Goal: Task Accomplishment & Management: Manage account settings

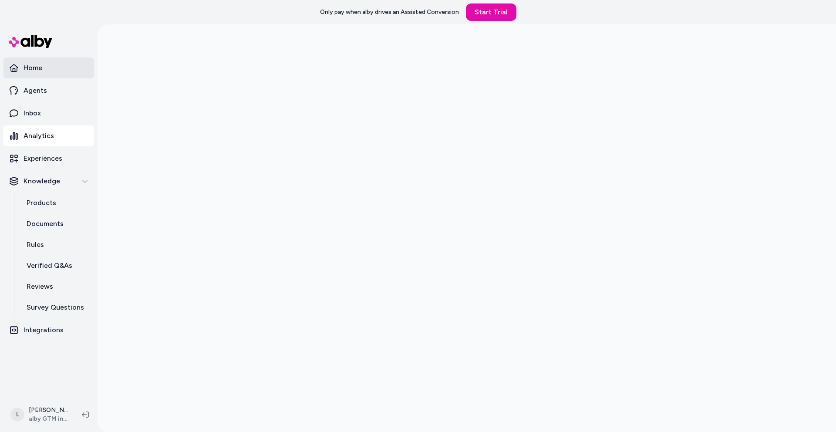
click at [34, 66] on p "Home" at bounding box center [33, 68] width 19 height 10
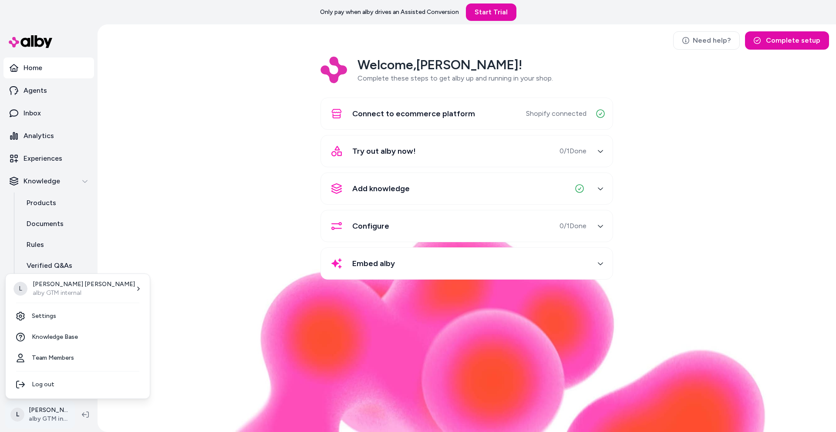
click at [43, 418] on html "Only pay when alby drives an Assisted Conversion Start Trial Home Agents Inbox …" at bounding box center [418, 216] width 836 height 432
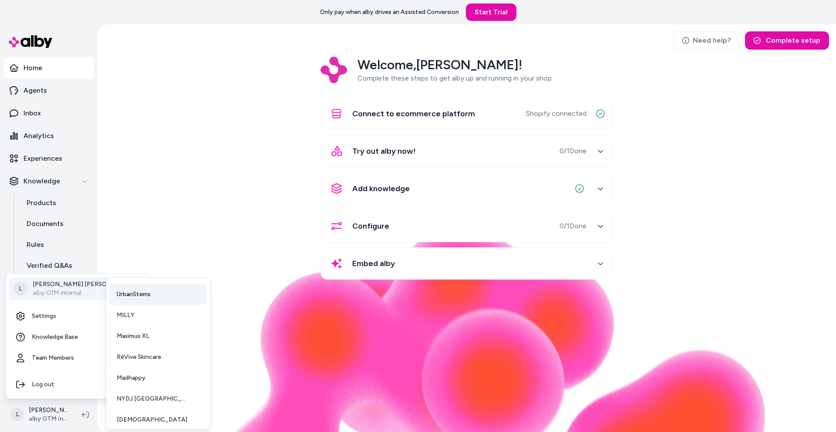
scroll to position [64, 0]
click at [129, 416] on span "mnml" at bounding box center [152, 415] width 71 height 9
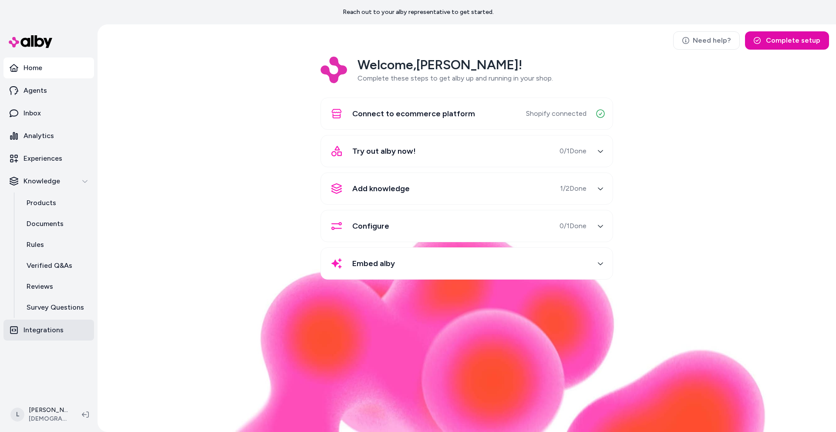
click at [48, 328] on p "Integrations" at bounding box center [44, 330] width 40 height 10
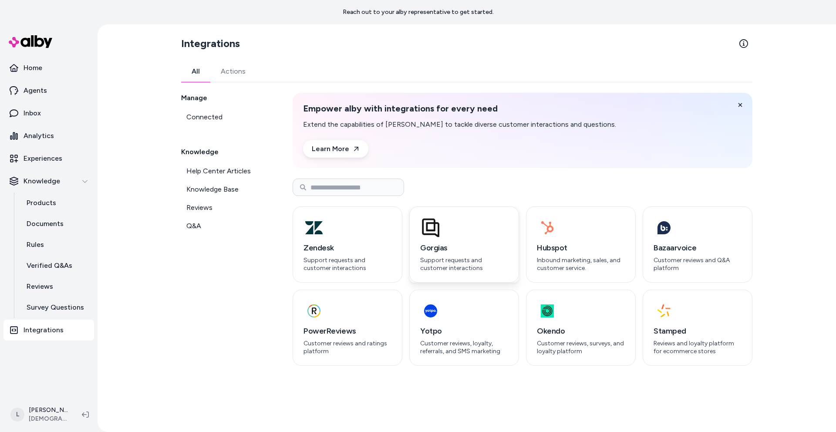
click at [464, 239] on div "Gorgias Support requests and customer interactions" at bounding box center [464, 244] width 110 height 76
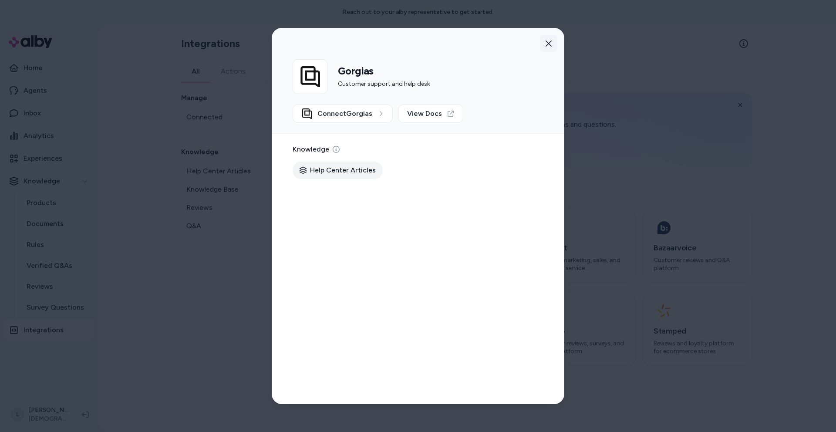
click at [550, 42] on icon "button" at bounding box center [548, 43] width 6 height 6
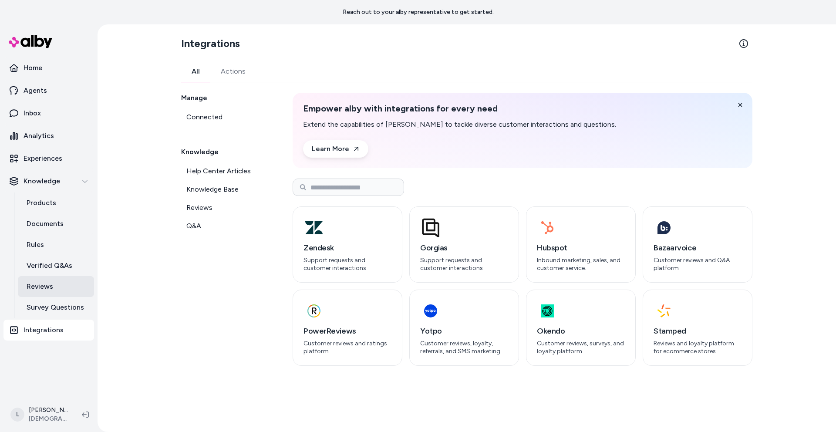
click at [41, 288] on p "Reviews" at bounding box center [40, 286] width 27 height 10
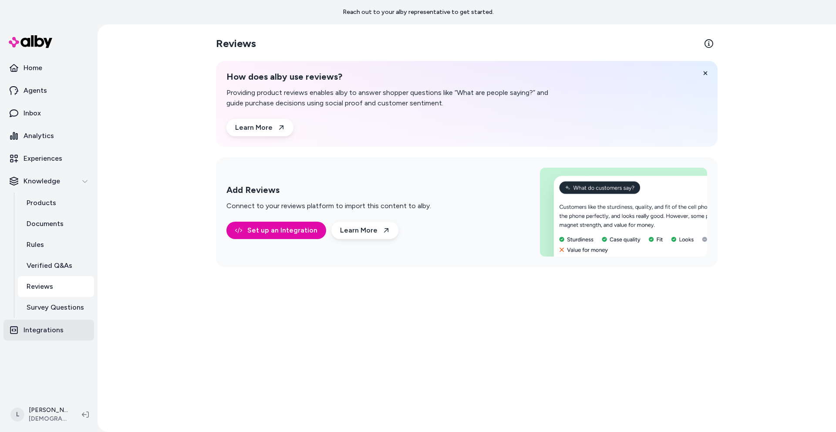
click at [50, 337] on link "Integrations" at bounding box center [48, 329] width 91 height 21
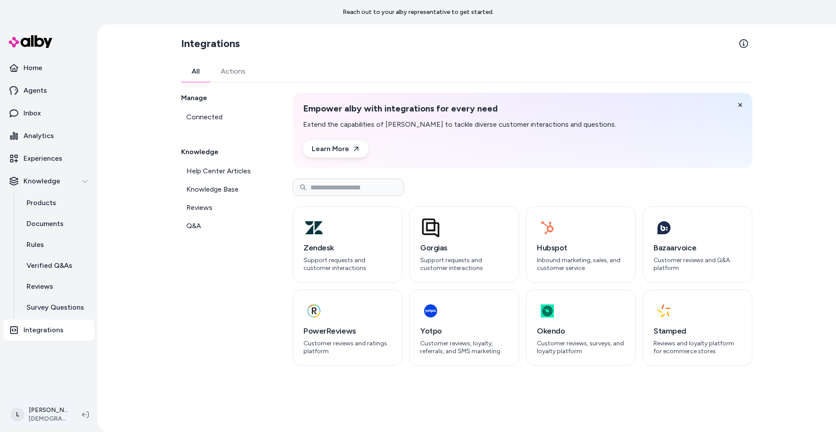
click at [47, 421] on html "Reach out to your alby representative to get started. Home Agents Inbox Analyti…" at bounding box center [418, 216] width 836 height 432
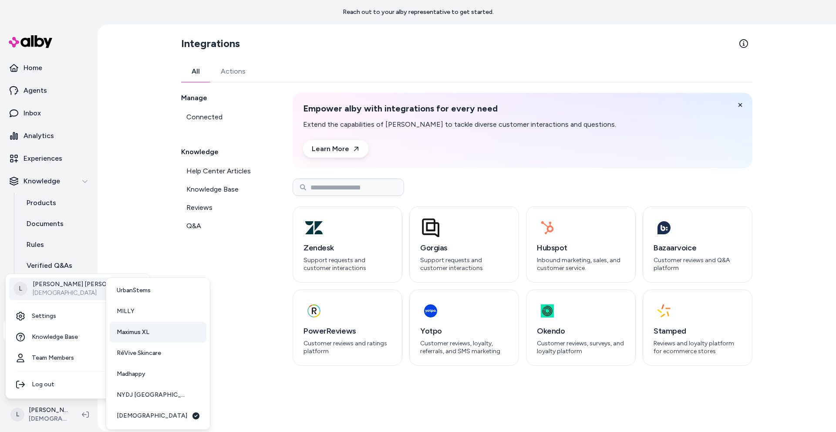
scroll to position [64, 0]
click at [143, 349] on span "RéVive Skincare" at bounding box center [139, 352] width 44 height 9
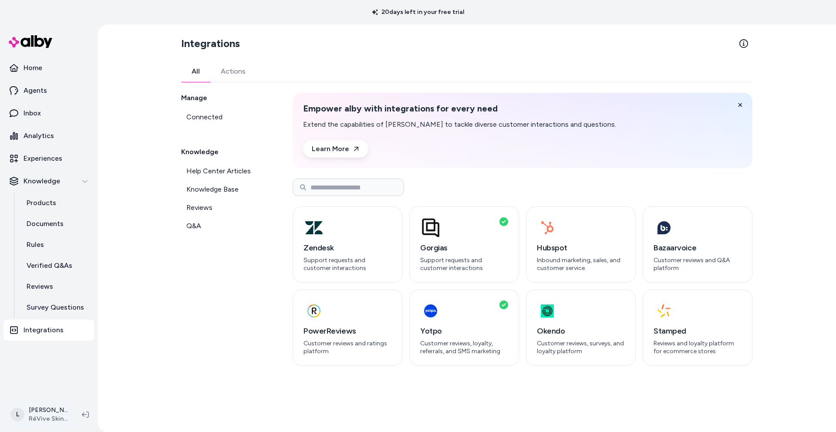
click at [45, 416] on html "20 days left in your free trial Home Agents Inbox Analytics Experiences Knowled…" at bounding box center [418, 216] width 836 height 432
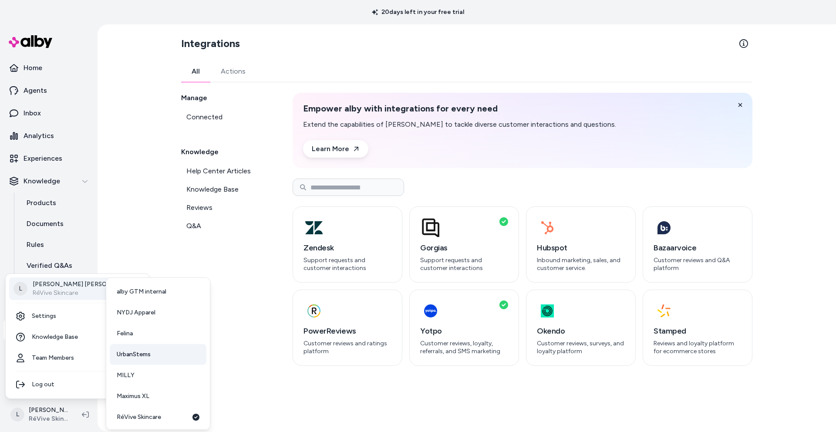
scroll to position [64, 0]
click at [125, 415] on span "[DEMOGRAPHIC_DATA]" at bounding box center [152, 415] width 71 height 9
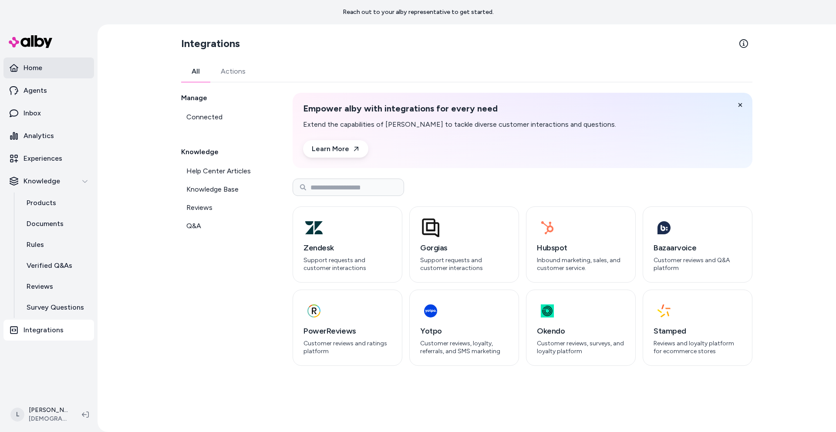
click at [40, 67] on p "Home" at bounding box center [33, 68] width 19 height 10
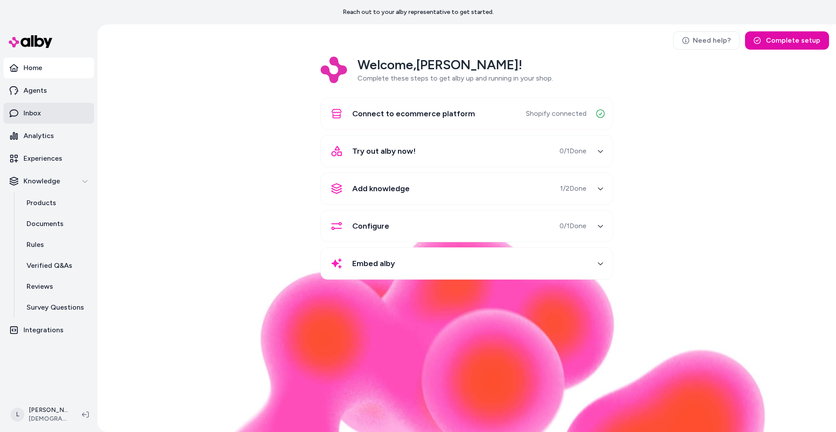
click at [24, 109] on p "Inbox" at bounding box center [32, 113] width 17 height 10
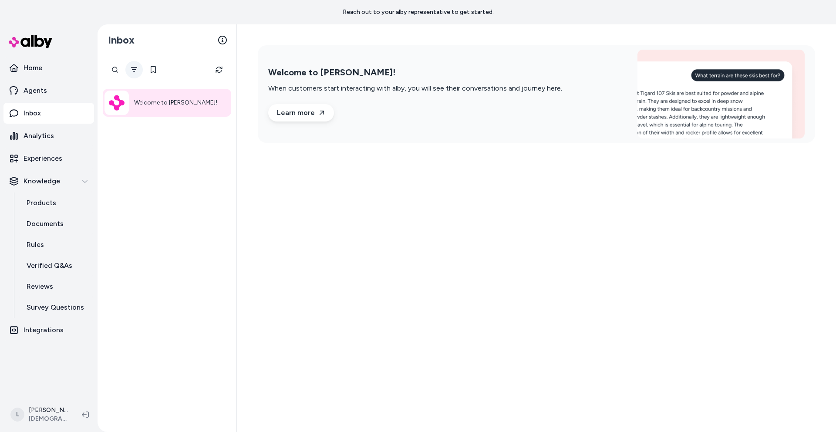
click at [135, 66] on icon "Filter" at bounding box center [134, 69] width 7 height 7
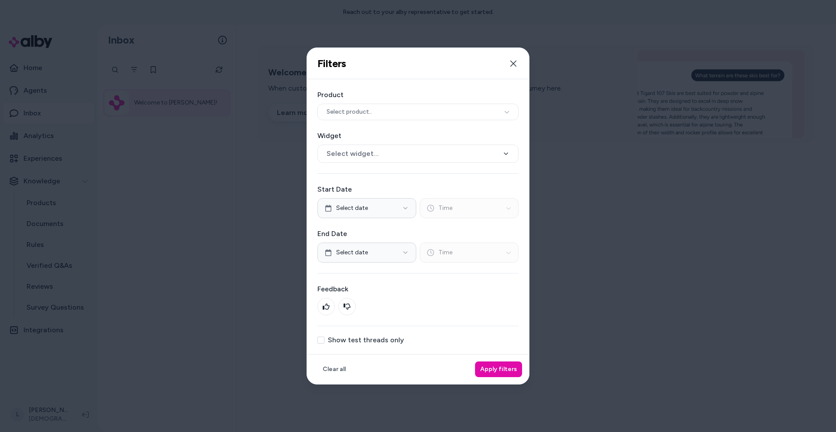
click at [322, 342] on button "Show test threads only" at bounding box center [320, 339] width 7 height 7
click at [492, 376] on button "Apply filters" at bounding box center [498, 369] width 47 height 16
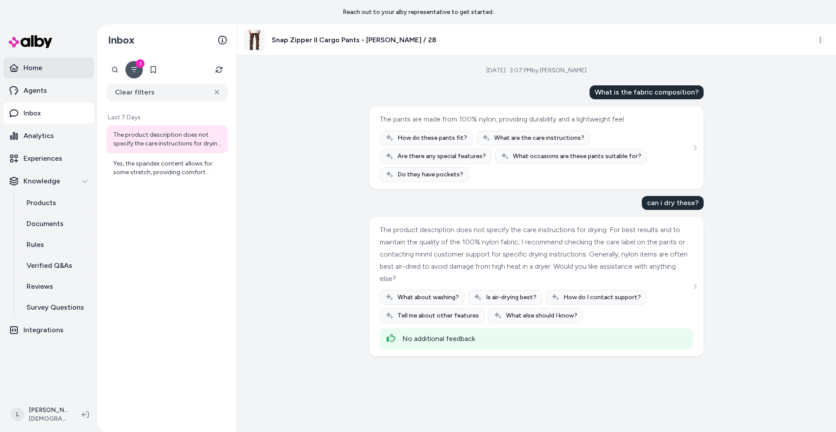
click at [49, 66] on link "Home" at bounding box center [48, 67] width 91 height 21
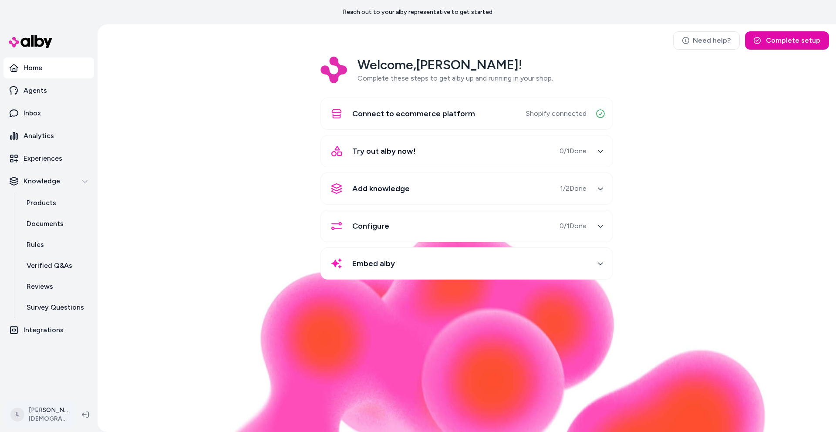
click at [47, 416] on html "Reach out to your alby representative to get started. Home Agents Inbox Analyti…" at bounding box center [418, 216] width 836 height 432
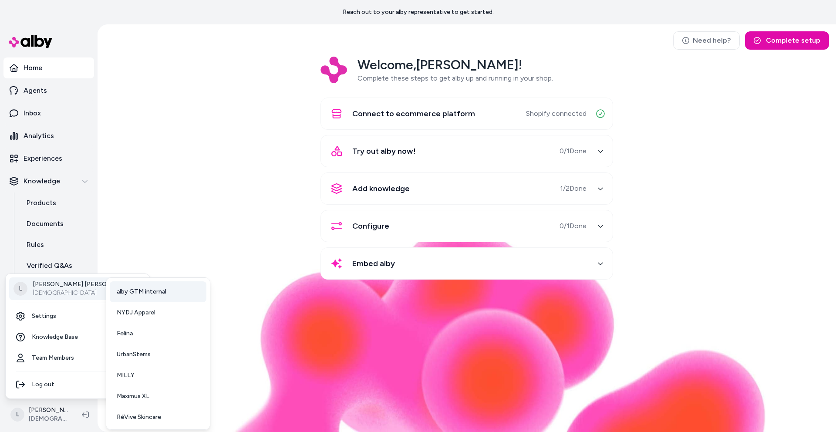
click at [127, 293] on span "alby GTM internal" at bounding box center [142, 291] width 50 height 9
